Goal: Check status

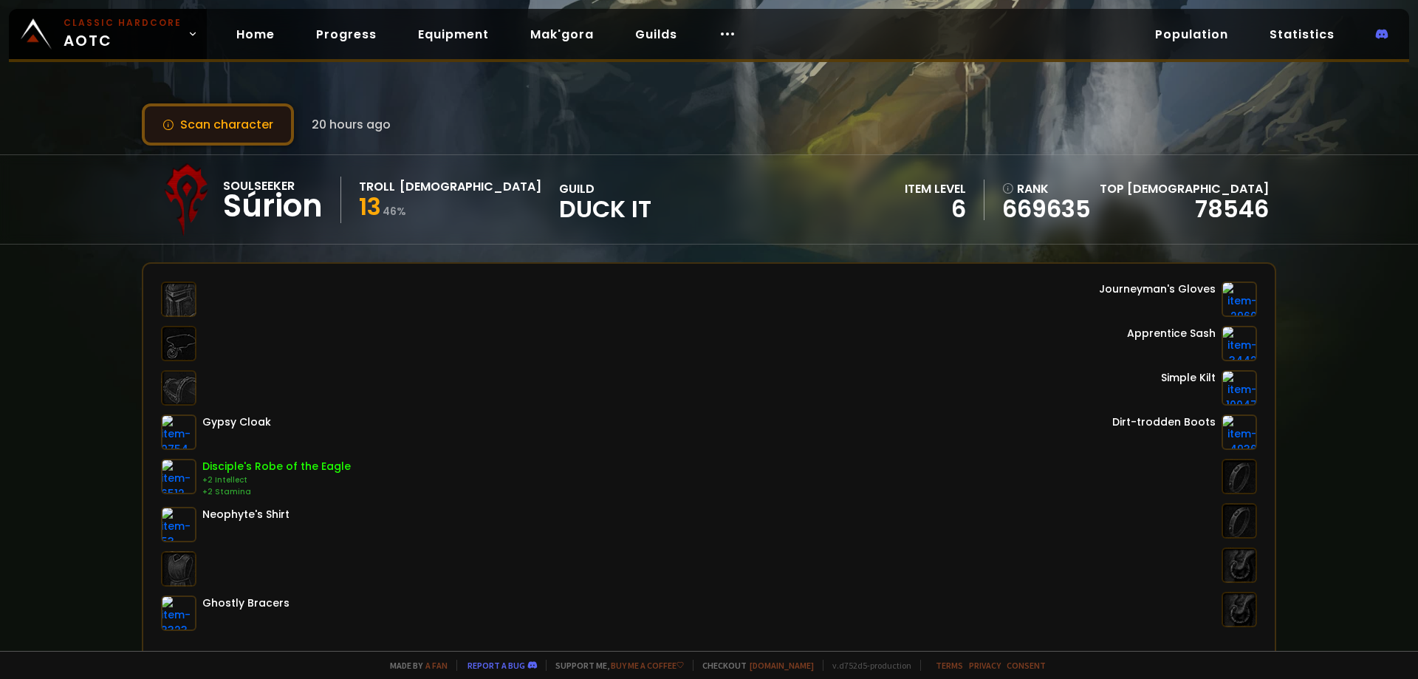
click at [233, 131] on button "Scan character" at bounding box center [218, 124] width 152 height 42
click at [257, 122] on button "Scan character" at bounding box center [218, 124] width 152 height 42
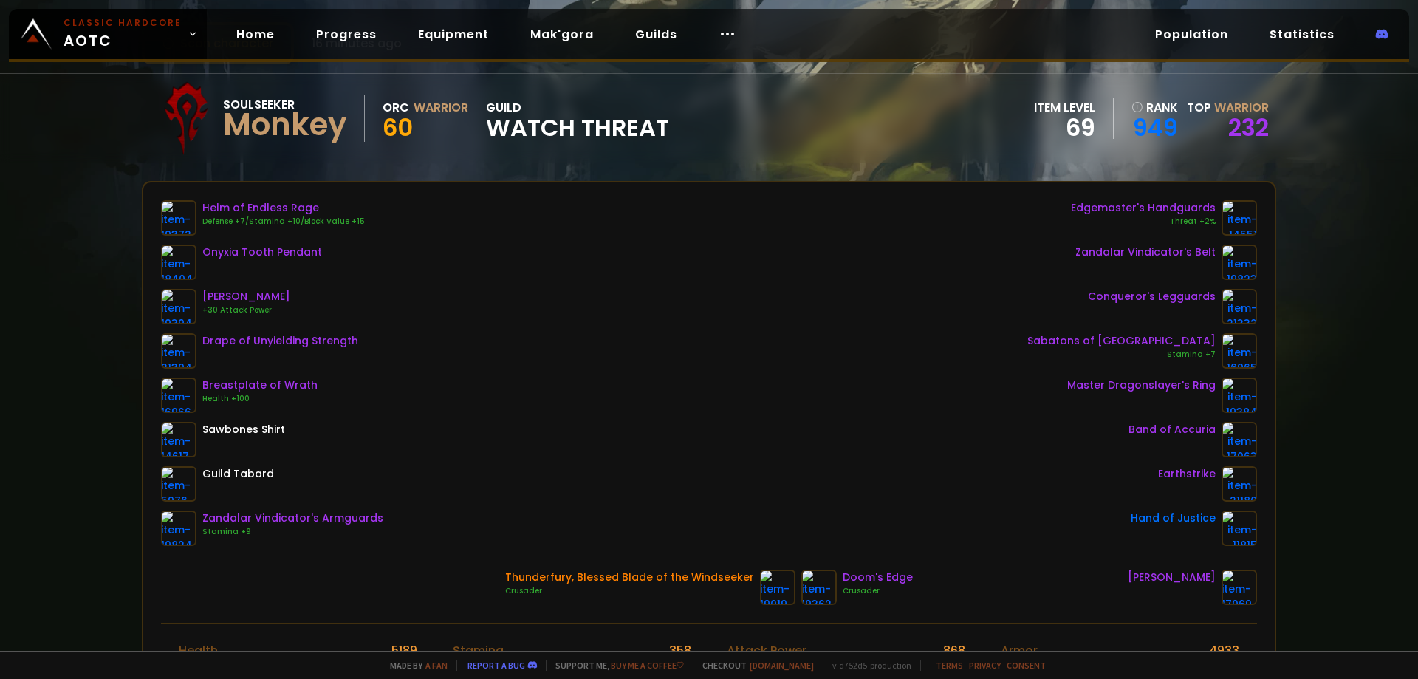
scroll to position [221, 0]
